Goal: Task Accomplishment & Management: Complete application form

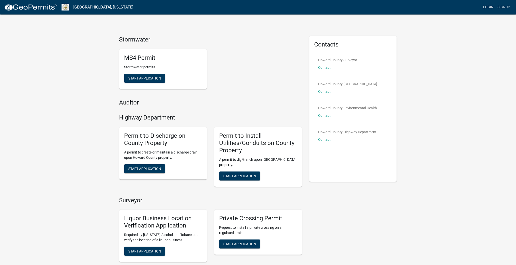
click at [491, 9] on link "Login" at bounding box center [488, 8] width 15 height 10
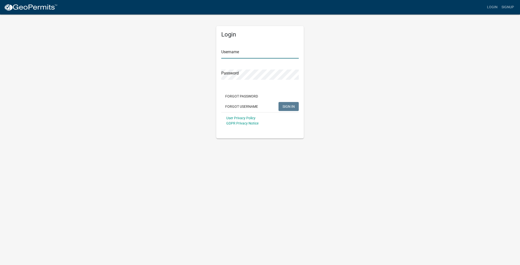
type input "[EMAIL_ADDRESS][DOMAIN_NAME]"
click at [286, 105] on span "SIGN IN" at bounding box center [289, 106] width 12 height 4
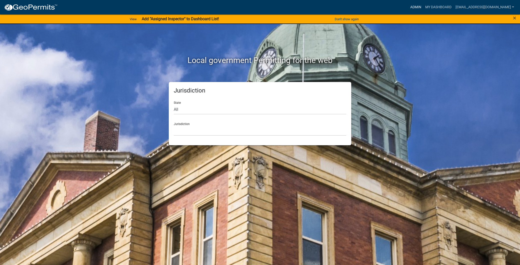
click at [408, 4] on link "Admin" at bounding box center [415, 8] width 15 height 10
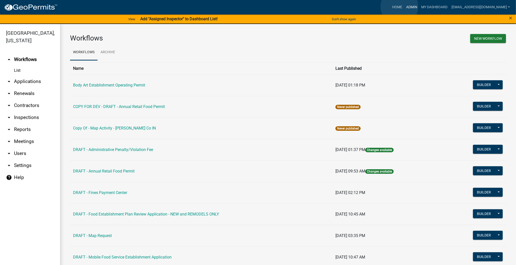
click at [404, 7] on link "Admin" at bounding box center [411, 8] width 15 height 10
click at [419, 5] on link "My Dashboard" at bounding box center [434, 8] width 30 height 10
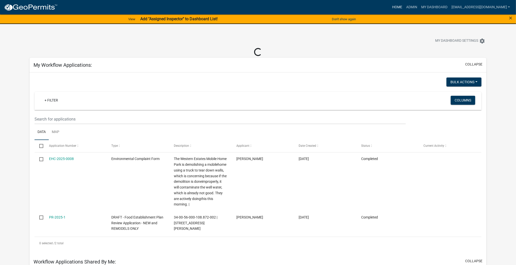
click at [390, 3] on link "Home" at bounding box center [397, 8] width 14 height 10
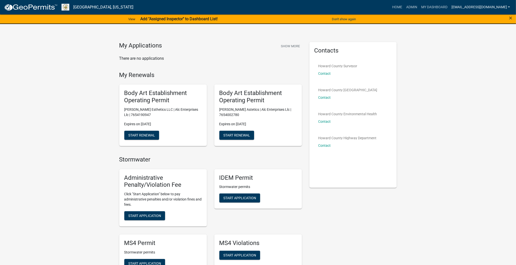
click at [462, 6] on link "[EMAIL_ADDRESS][DOMAIN_NAME]" at bounding box center [480, 8] width 63 height 10
click at [419, 7] on link "My Dashboard" at bounding box center [434, 8] width 30 height 10
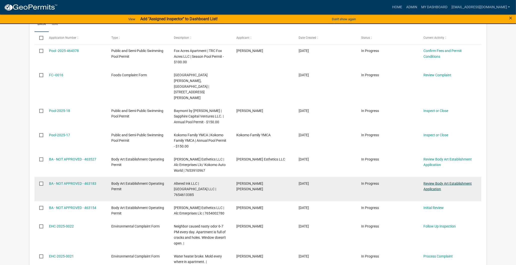
scroll to position [463, 0]
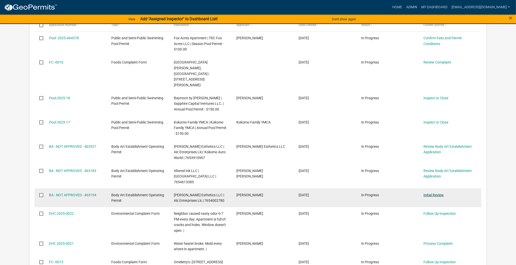
click at [437, 193] on link "Initial Review" at bounding box center [434, 195] width 20 height 4
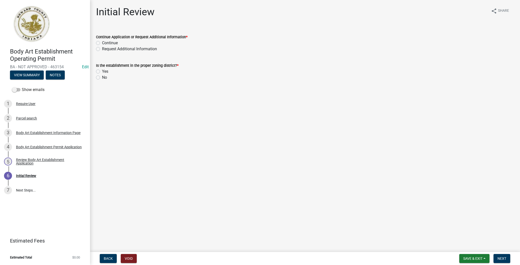
click at [100, 72] on div "Yes" at bounding box center [305, 72] width 418 height 6
click at [102, 73] on label "Yes" at bounding box center [105, 72] width 6 height 6
click at [102, 72] on input "Yes" at bounding box center [103, 70] width 3 height 3
radio input "true"
click at [102, 43] on label "Continue" at bounding box center [110, 43] width 16 height 6
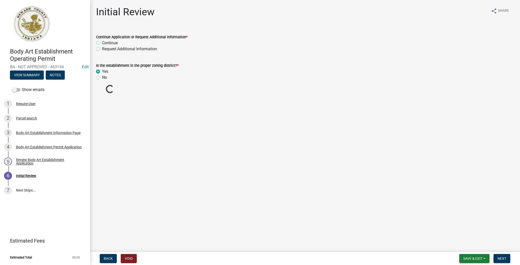
click at [102, 43] on input "Continue" at bounding box center [103, 41] width 3 height 3
radio input "true"
click at [503, 259] on span "Next" at bounding box center [502, 259] width 9 height 4
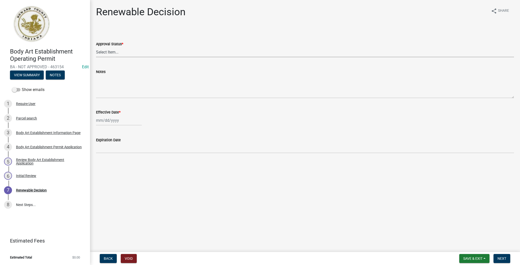
click at [118, 53] on select "Select Item... Approved Denied" at bounding box center [305, 52] width 418 height 10
click at [96, 47] on select "Select Item... Approved Denied" at bounding box center [305, 52] width 418 height 10
select select "6cfd4193-1f57-4c7e-a5e5-f68c9e85a162"
click at [127, 124] on div at bounding box center [119, 120] width 46 height 10
select select "8"
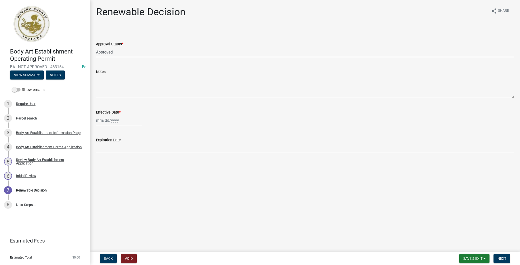
select select "2025"
click at [99, 169] on div "18" at bounding box center [101, 171] width 8 height 8
type input "[DATE]"
click at [503, 258] on span "Next" at bounding box center [502, 259] width 9 height 4
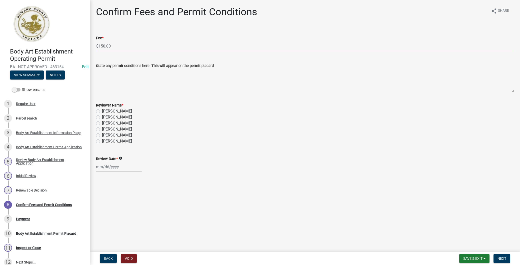
drag, startPoint x: 173, startPoint y: 45, endPoint x: 33, endPoint y: 40, distance: 140.1
click at [33, 40] on div "Body Art Establishment Operating Permit BA - NOT APPROVED - 463154 Edit View Su…" at bounding box center [260, 132] width 520 height 265
type input "0"
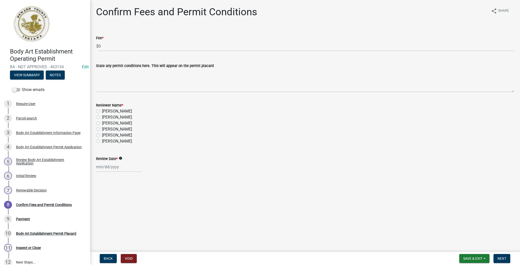
click at [102, 109] on label "[PERSON_NAME]" at bounding box center [117, 111] width 30 height 6
click at [102, 109] on input "[PERSON_NAME]" at bounding box center [103, 109] width 3 height 3
radio input "true"
click at [116, 165] on div at bounding box center [119, 167] width 46 height 10
select select "8"
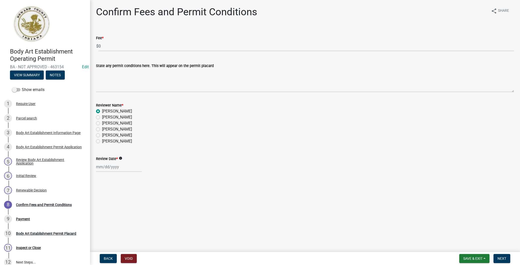
select select "2025"
click at [101, 217] on div "18" at bounding box center [101, 217] width 8 height 8
type input "[DATE]"
click at [503, 257] on span "Next" at bounding box center [502, 259] width 9 height 4
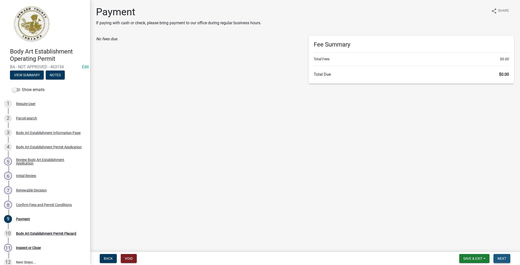
click at [505, 257] on span "Next" at bounding box center [502, 259] width 9 height 4
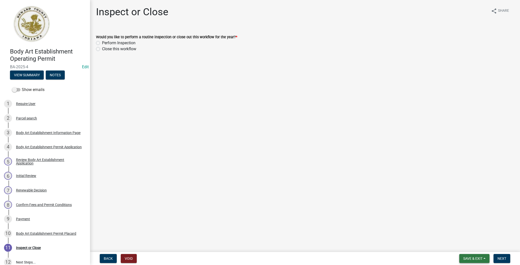
click at [474, 257] on span "Save & Exit" at bounding box center [472, 259] width 19 height 4
click at [469, 244] on button "Save & Exit" at bounding box center [470, 246] width 40 height 12
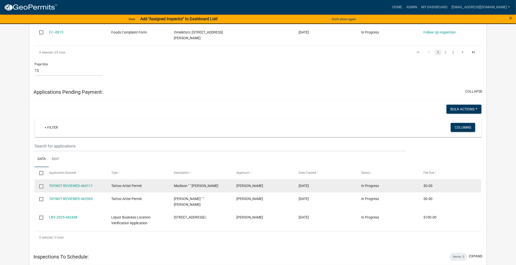
scroll to position [700, 0]
